Goal: Task Accomplishment & Management: Complete application form

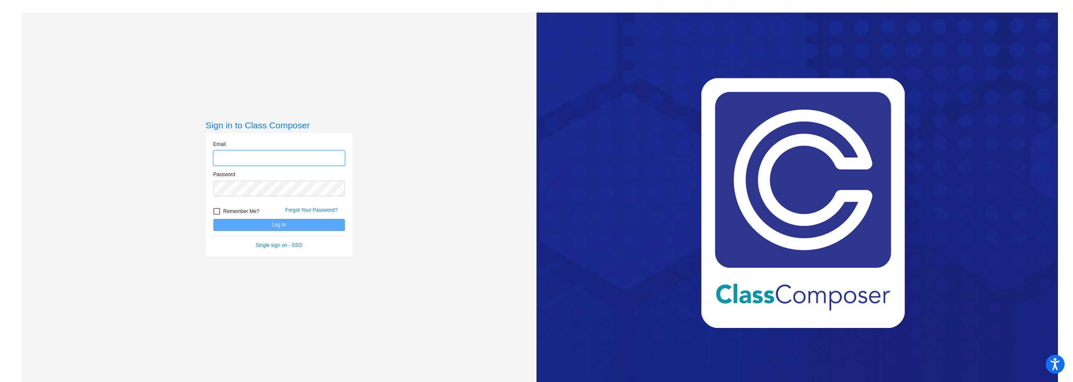
click at [251, 158] on input "email" at bounding box center [279, 159] width 132 height 16
type input "[EMAIL_ADDRESS][DOMAIN_NAME]"
click at [213, 219] on button "Log In" at bounding box center [279, 225] width 132 height 12
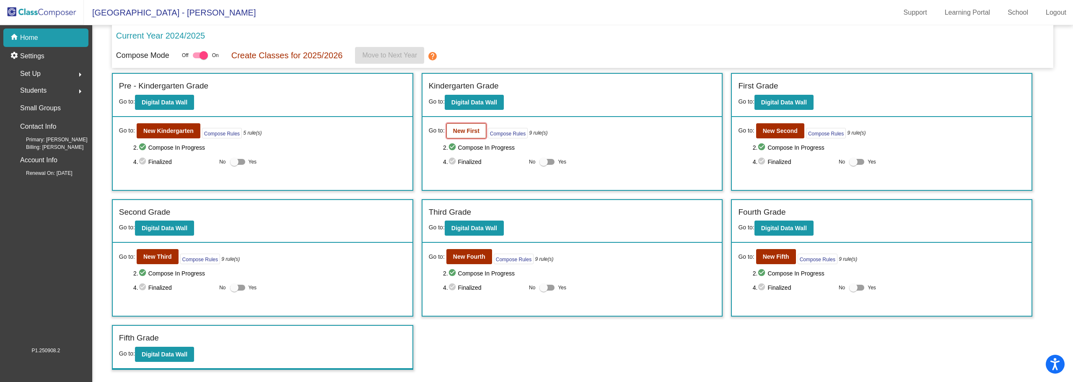
click at [470, 129] on b "New First" at bounding box center [466, 130] width 26 height 7
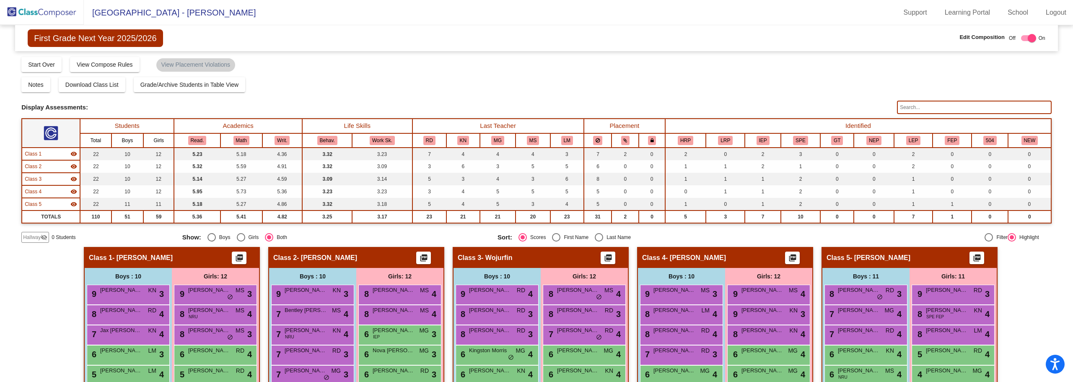
click at [952, 108] on input "text" at bounding box center [974, 107] width 155 height 13
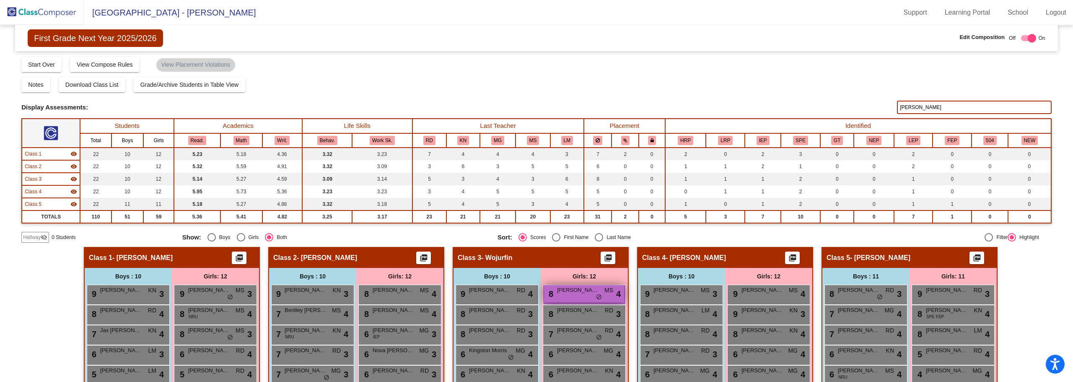
type input "[PERSON_NAME]"
click at [574, 293] on span "[PERSON_NAME]" at bounding box center [578, 290] width 42 height 8
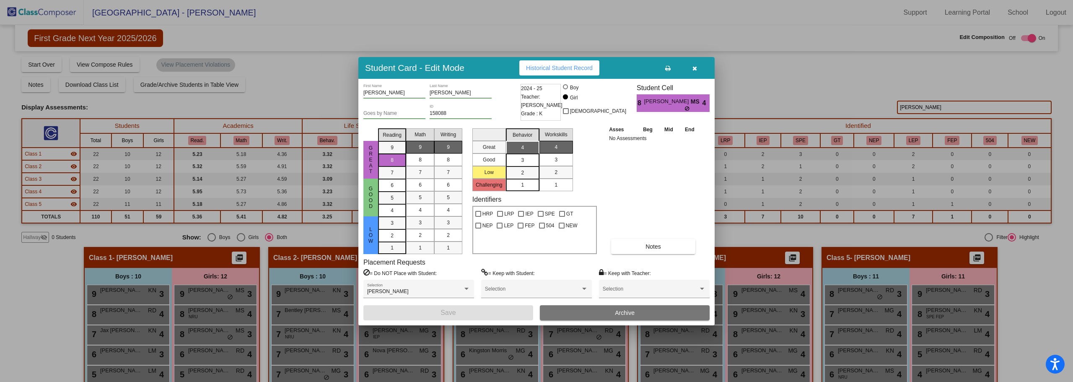
click at [621, 311] on span "Archive" at bounding box center [625, 312] width 20 height 7
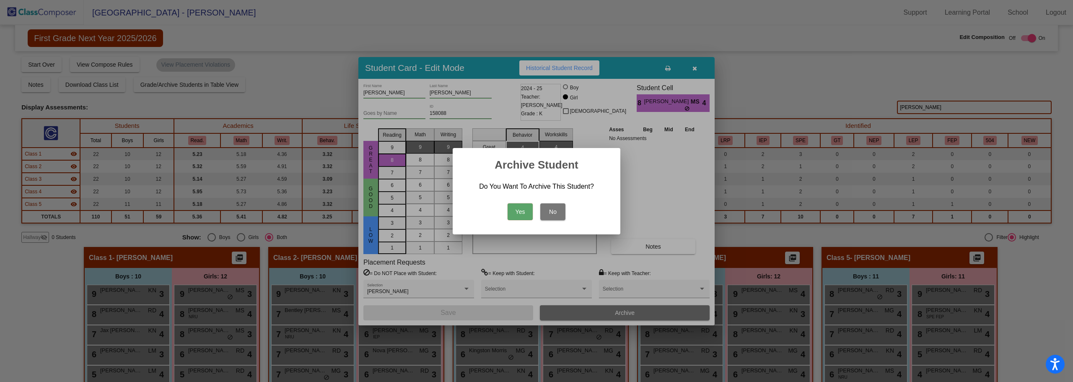
click at [518, 212] on button "Yes" at bounding box center [520, 211] width 25 height 17
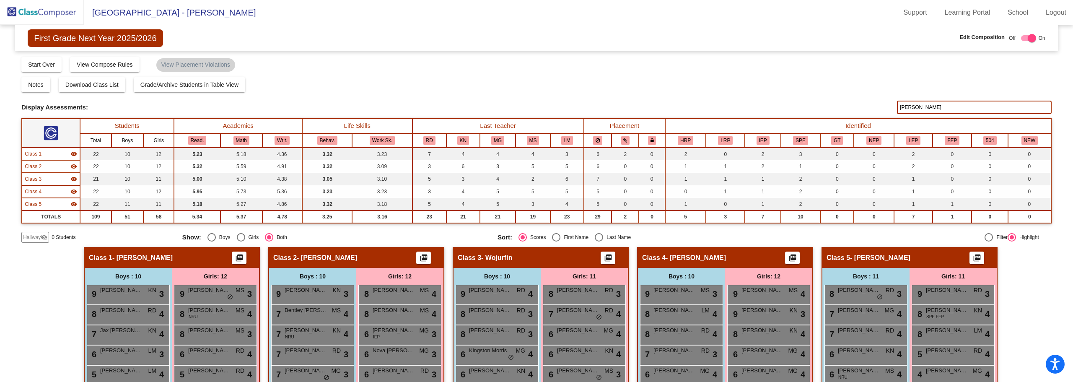
click at [52, 236] on span "0 Students" at bounding box center [64, 238] width 24 height 8
click at [39, 238] on span "Hallway" at bounding box center [32, 238] width 18 height 8
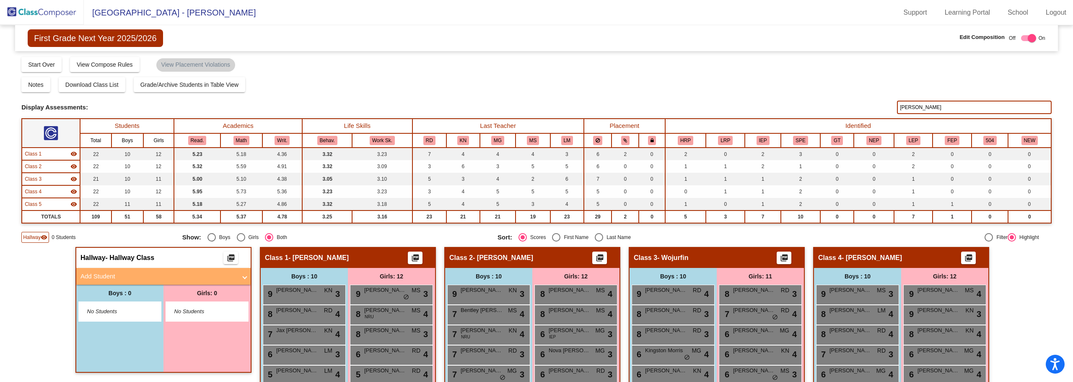
click at [243, 277] on span at bounding box center [244, 277] width 3 height 10
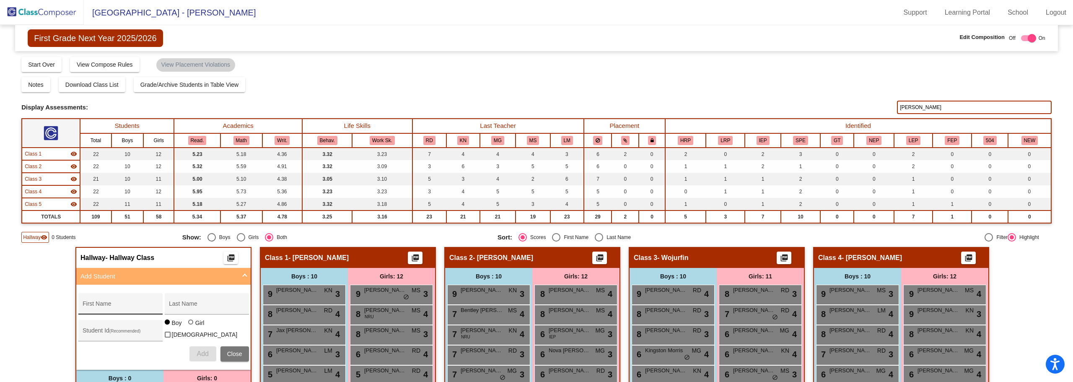
click at [116, 304] on input "First Name" at bounding box center [120, 307] width 75 height 7
type input "a"
type input "Alondra"
type input "[PERSON_NAME]"
type input "156428"
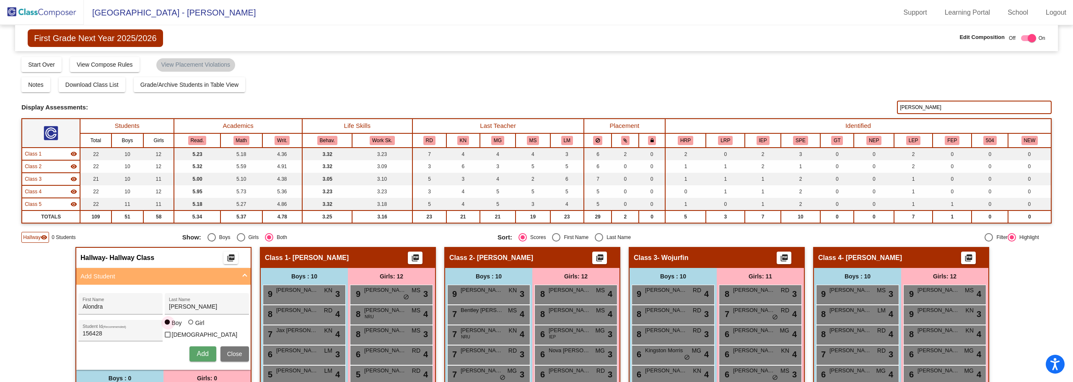
click at [192, 326] on div at bounding box center [191, 323] width 7 height 7
click at [192, 327] on input "Girl" at bounding box center [191, 326] width 0 height 0
radio input "true"
click at [197, 353] on span "Add" at bounding box center [203, 353] width 12 height 7
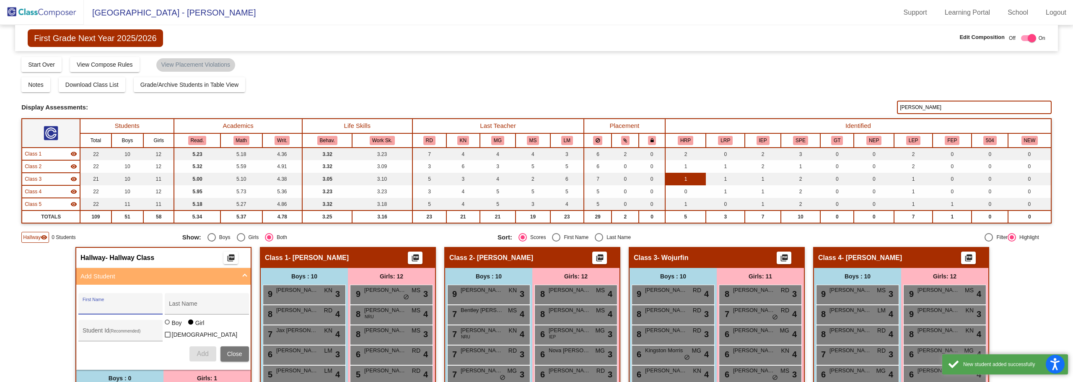
scroll to position [126, 0]
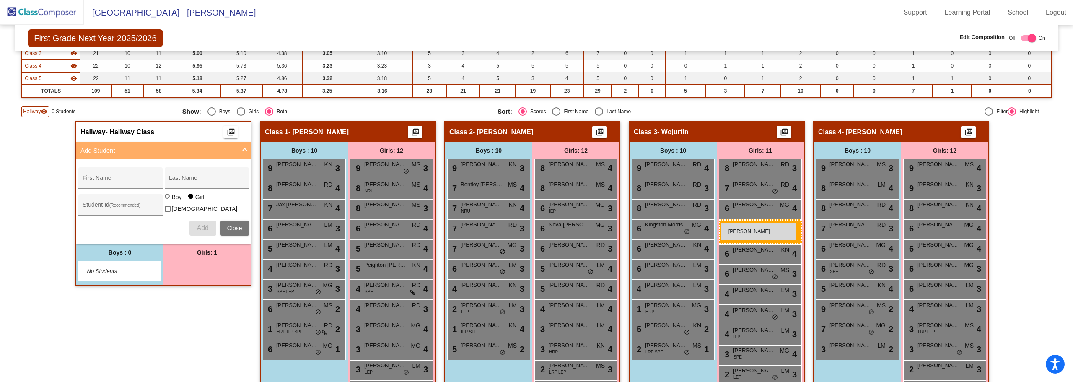
drag, startPoint x: 191, startPoint y: 267, endPoint x: 721, endPoint y: 223, distance: 531.4
